Goal: Navigation & Orientation: Find specific page/section

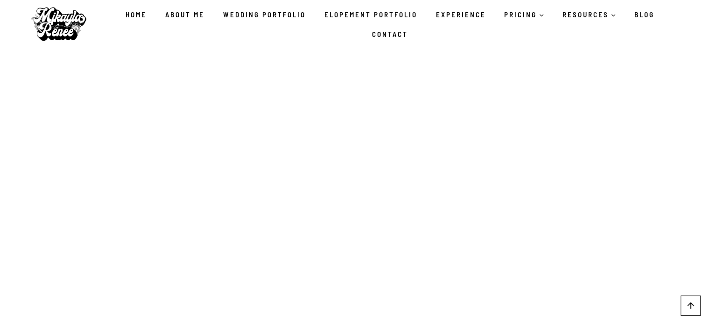
scroll to position [977, 0]
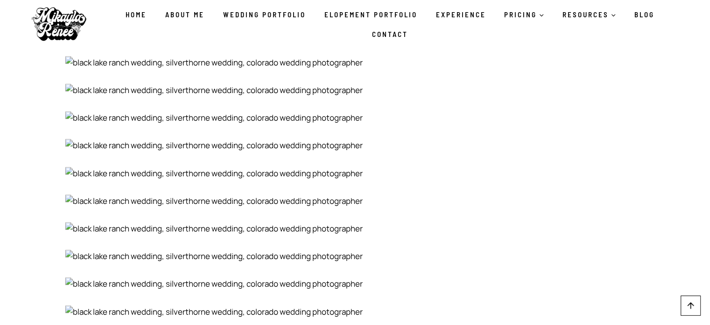
click at [346, 84] on img at bounding box center [355, 90] width 580 height 13
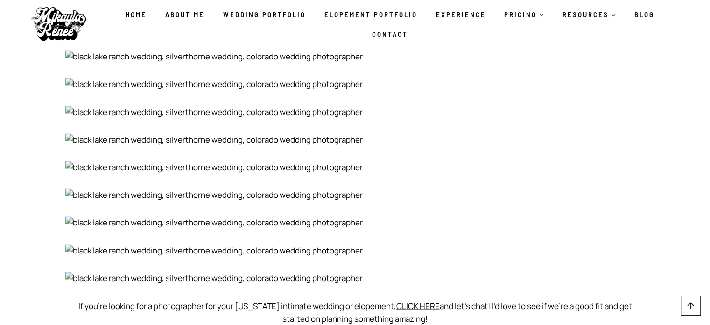
scroll to position [1196, 0]
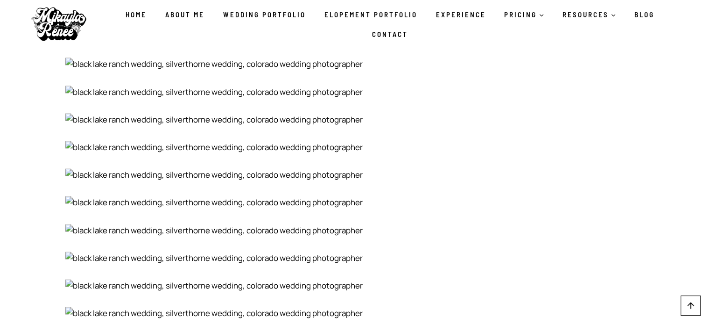
click at [67, 141] on img at bounding box center [355, 147] width 580 height 13
click at [258, 14] on link "Wedding Portfolio" at bounding box center [264, 15] width 101 height 20
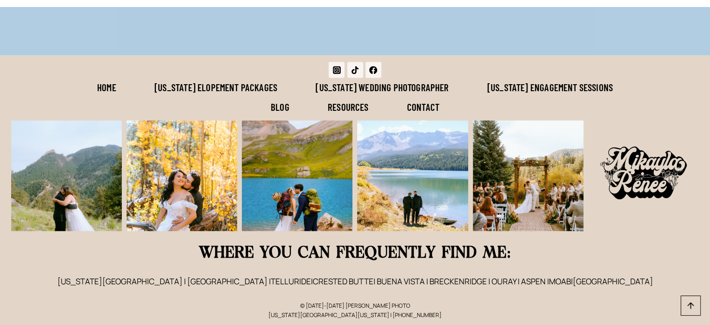
scroll to position [8540, 0]
